Goal: Find specific page/section: Find specific page/section

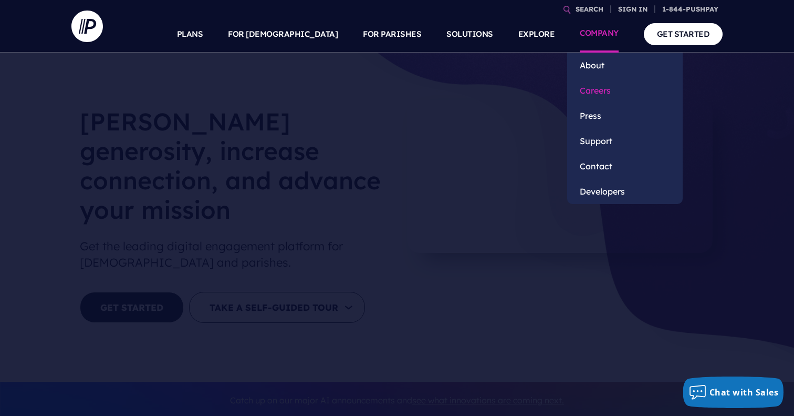
click at [593, 90] on link "Careers" at bounding box center [625, 90] width 116 height 25
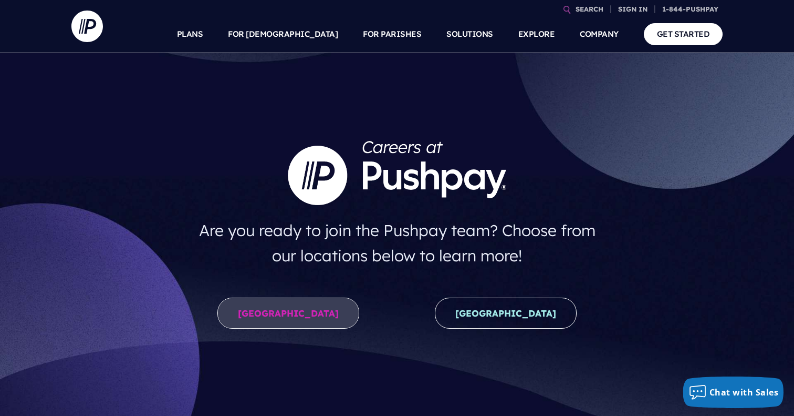
click at [269, 320] on link "[GEOGRAPHIC_DATA]" at bounding box center [288, 312] width 142 height 31
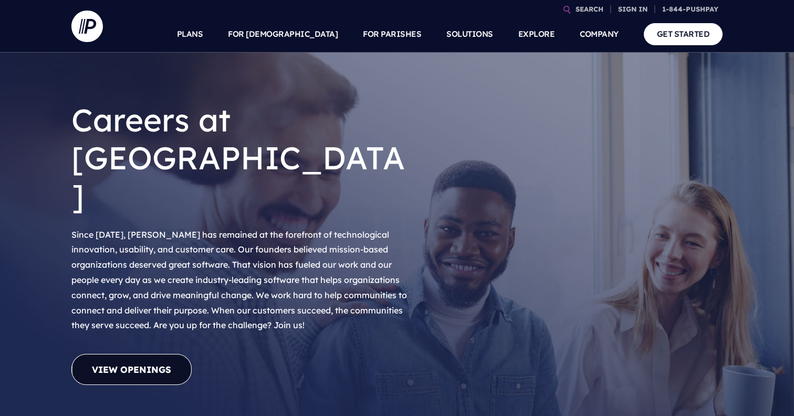
click at [117, 354] on link "View Openings" at bounding box center [131, 369] width 120 height 31
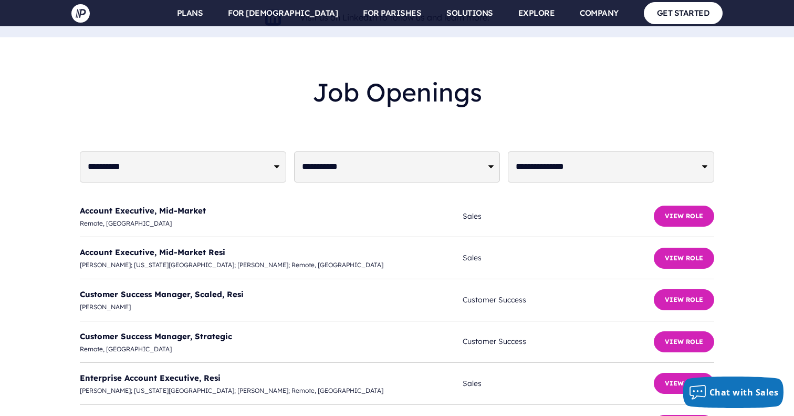
scroll to position [2547, 0]
